Goal: Task Accomplishment & Management: Manage account settings

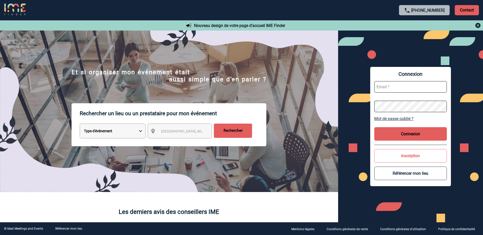
type input "event@sowell.fr"
click at [402, 132] on button "Connexion" at bounding box center [410, 133] width 73 height 13
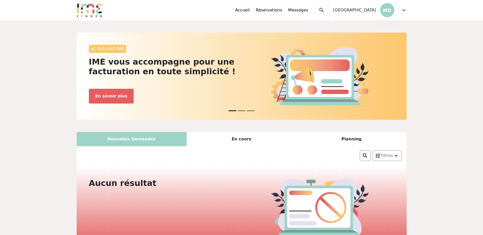
click at [403, 9] on span "expand_more" at bounding box center [403, 10] width 6 height 6
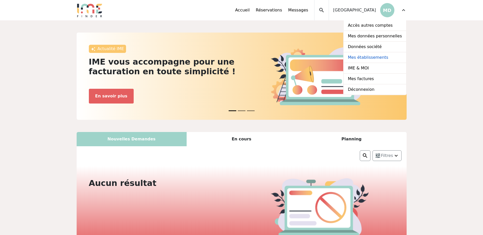
click at [364, 60] on link "Mes établissements" at bounding box center [375, 57] width 62 height 11
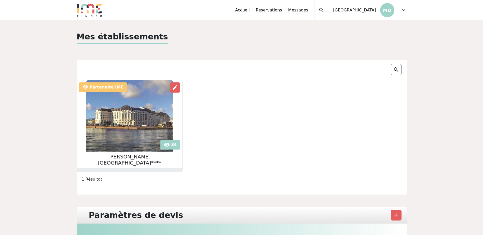
click at [403, 13] on span "expand_more" at bounding box center [403, 10] width 6 height 6
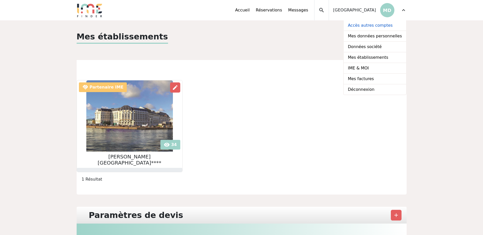
click at [374, 26] on link "Accès autres comptes" at bounding box center [375, 25] width 62 height 11
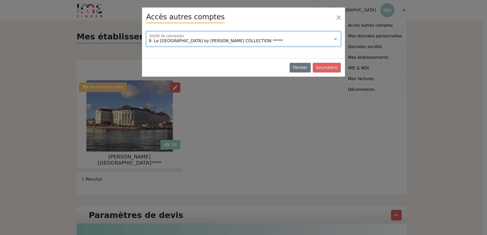
click at [262, 40] on select "9. Le Grand Hôtel Dieu by SOWELL COLLECTION ***** Domaine de la Petite Isle Hot…" at bounding box center [243, 39] width 195 height 15
select select "116716"
click at [146, 32] on select "9. Le Grand Hôtel Dieu by SOWELL COLLECTION ***** Domaine de la Petite Isle Hot…" at bounding box center [243, 39] width 195 height 15
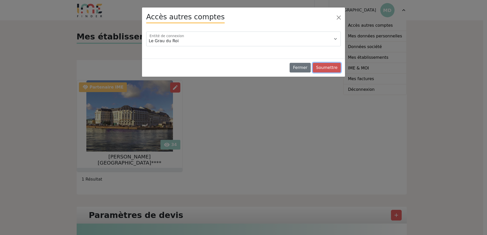
click at [330, 64] on button "Soumettre" at bounding box center [327, 68] width 28 height 10
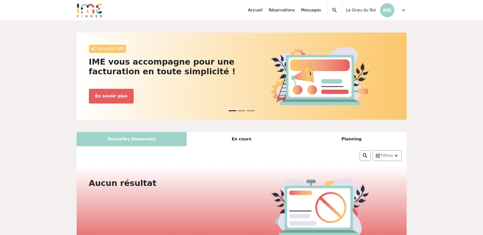
click at [401, 8] on span "expand_more" at bounding box center [403, 10] width 6 height 6
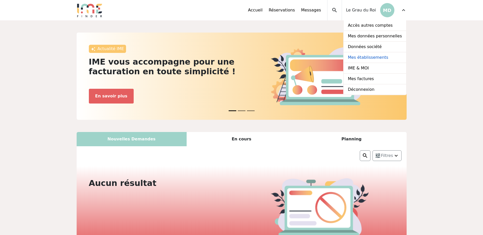
click at [367, 57] on link "Mes établissements" at bounding box center [375, 57] width 62 height 11
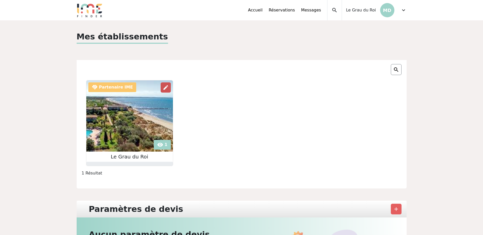
click at [166, 88] on span "edit" at bounding box center [166, 88] width 6 height 6
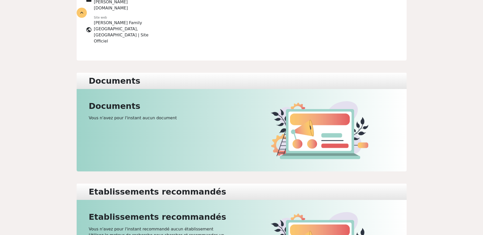
scroll to position [51, 0]
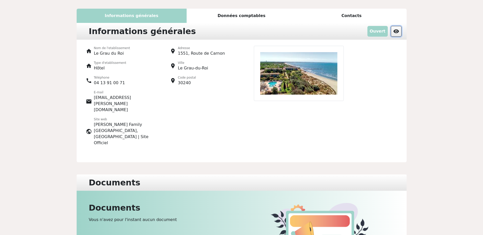
click at [396, 30] on span "visibility" at bounding box center [396, 31] width 6 height 6
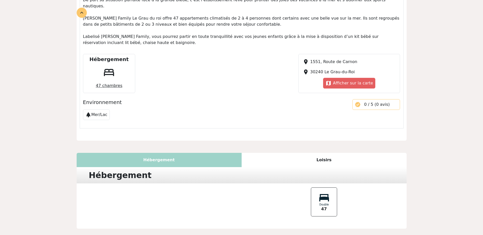
scroll to position [229, 0]
